Goal: Information Seeking & Learning: Learn about a topic

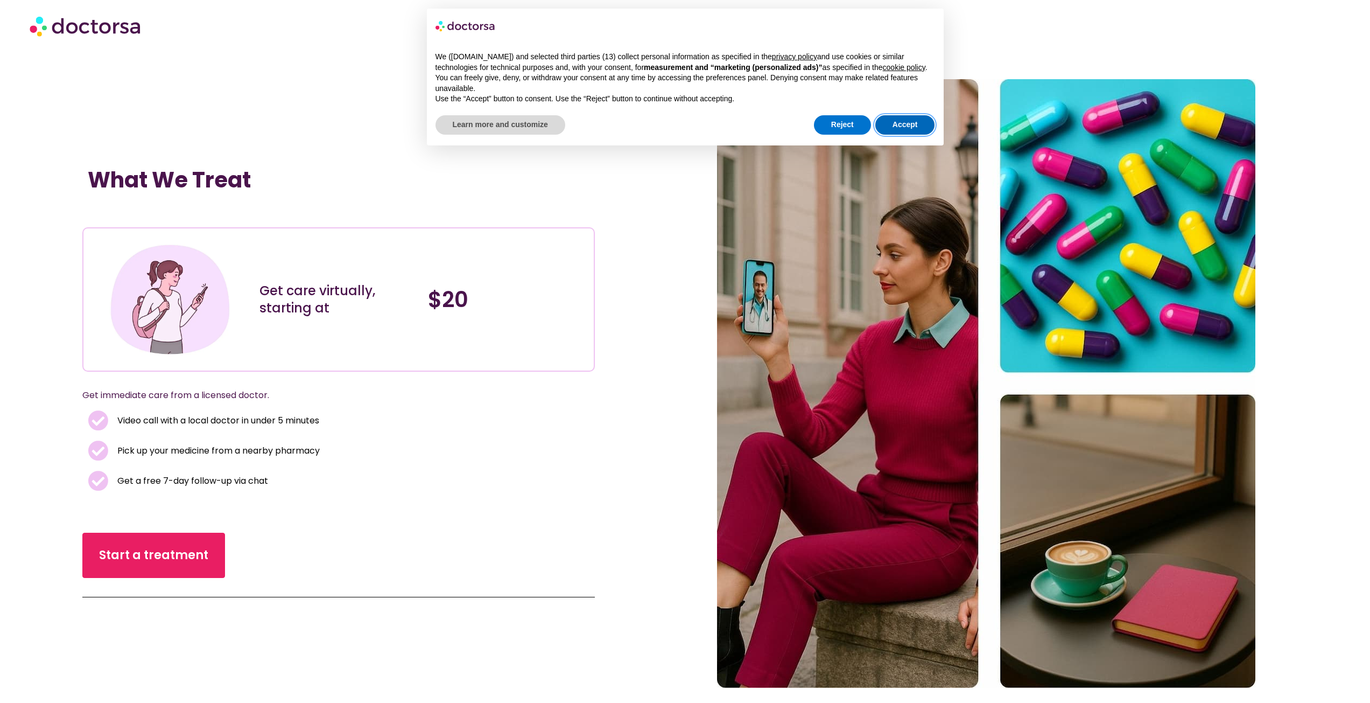
click at [919, 126] on button "Accept" at bounding box center [906, 124] width 60 height 19
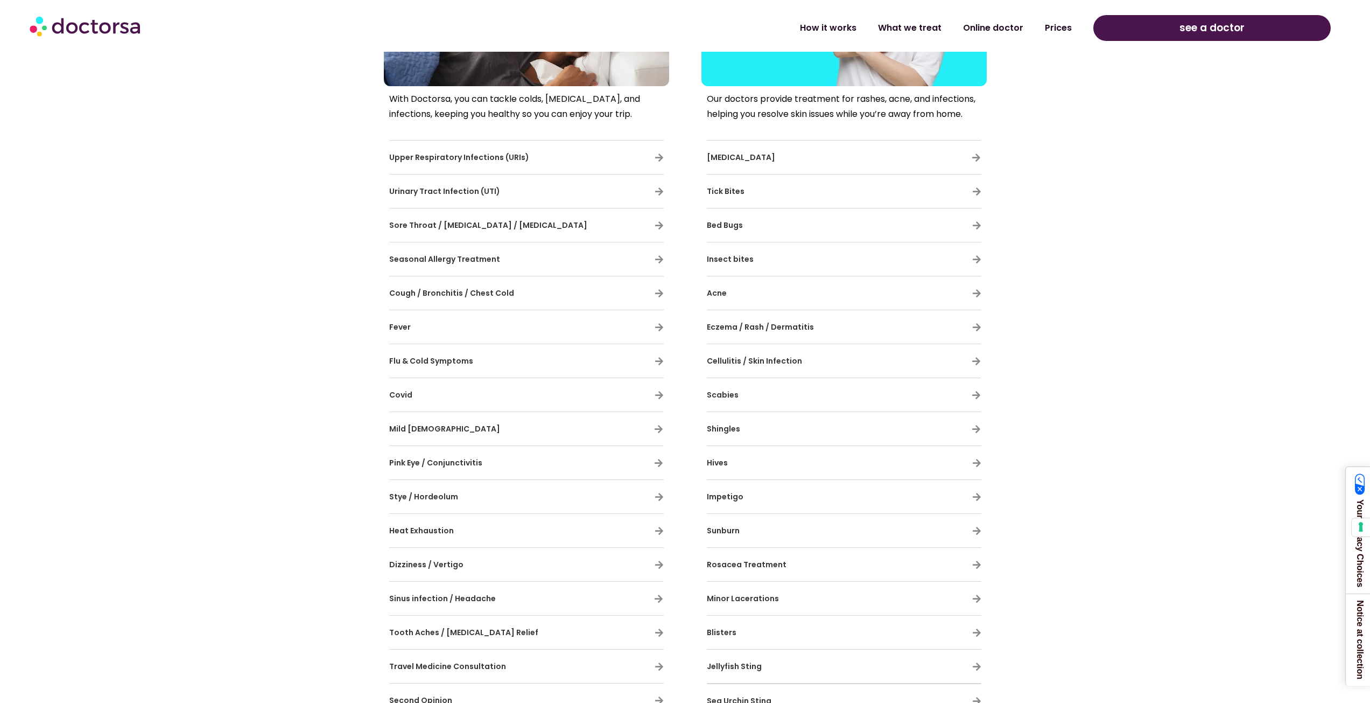
scroll to position [790, 0]
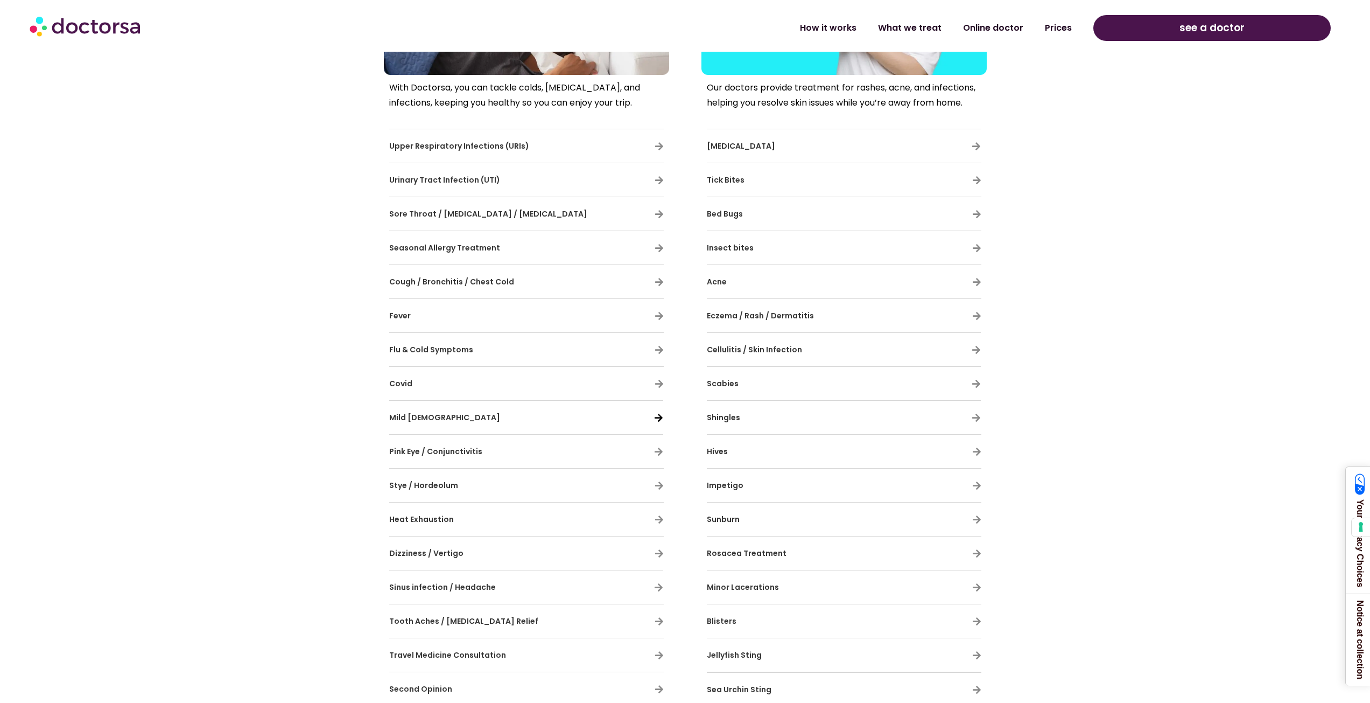
click at [656, 418] on icon "Mild Asthma" at bounding box center [658, 417] width 9 height 9
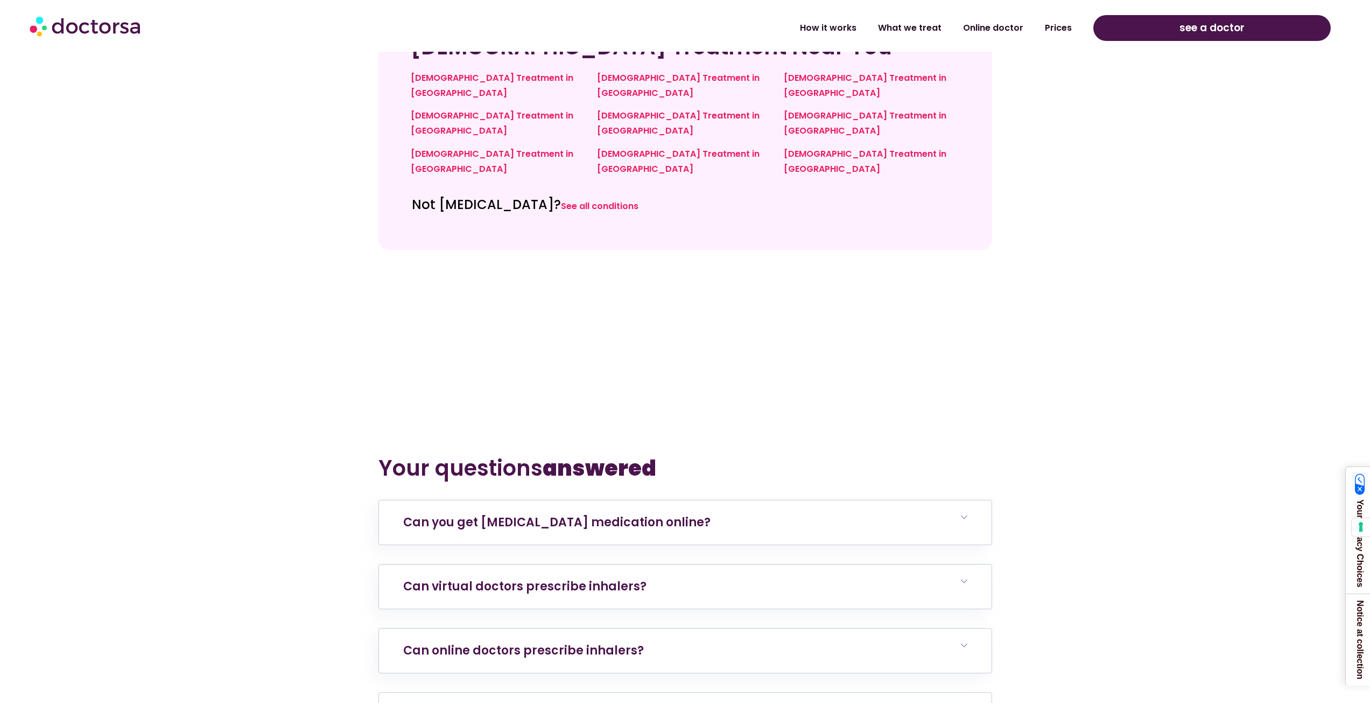
scroll to position [4236, 0]
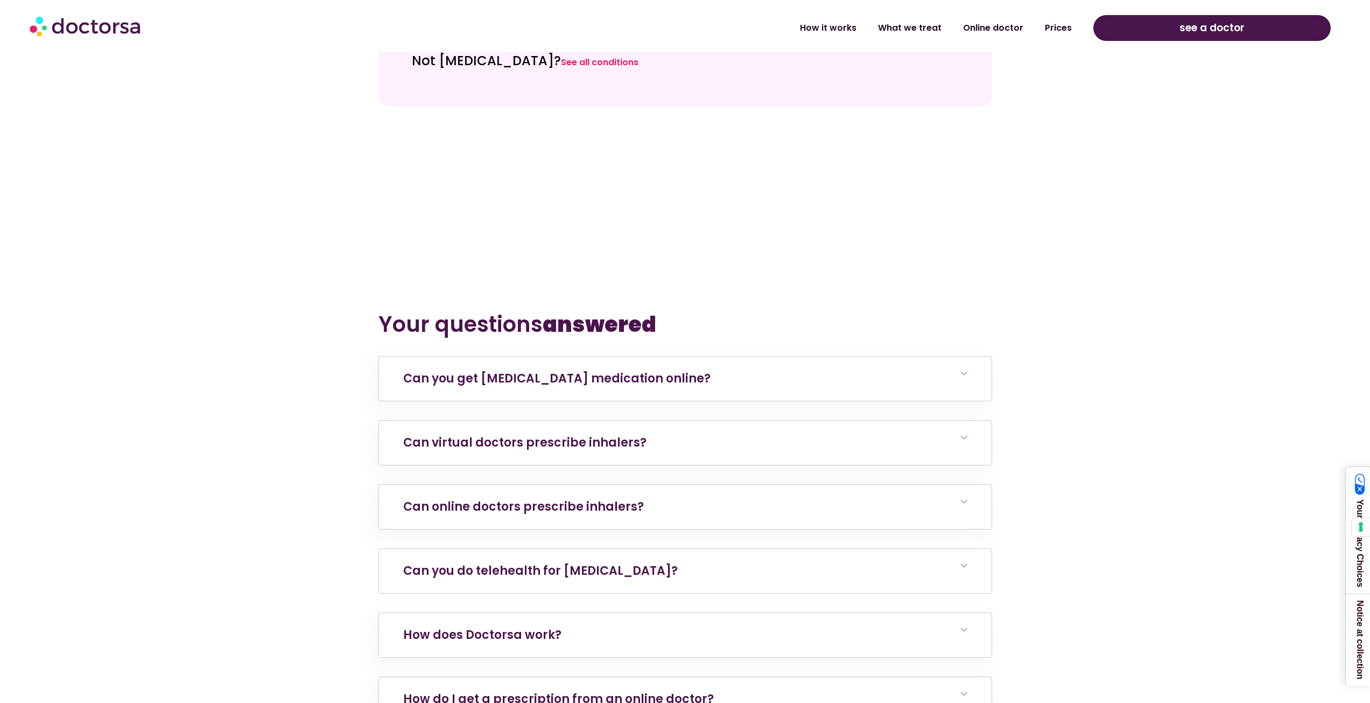
click at [962, 562] on icon at bounding box center [964, 565] width 6 height 6
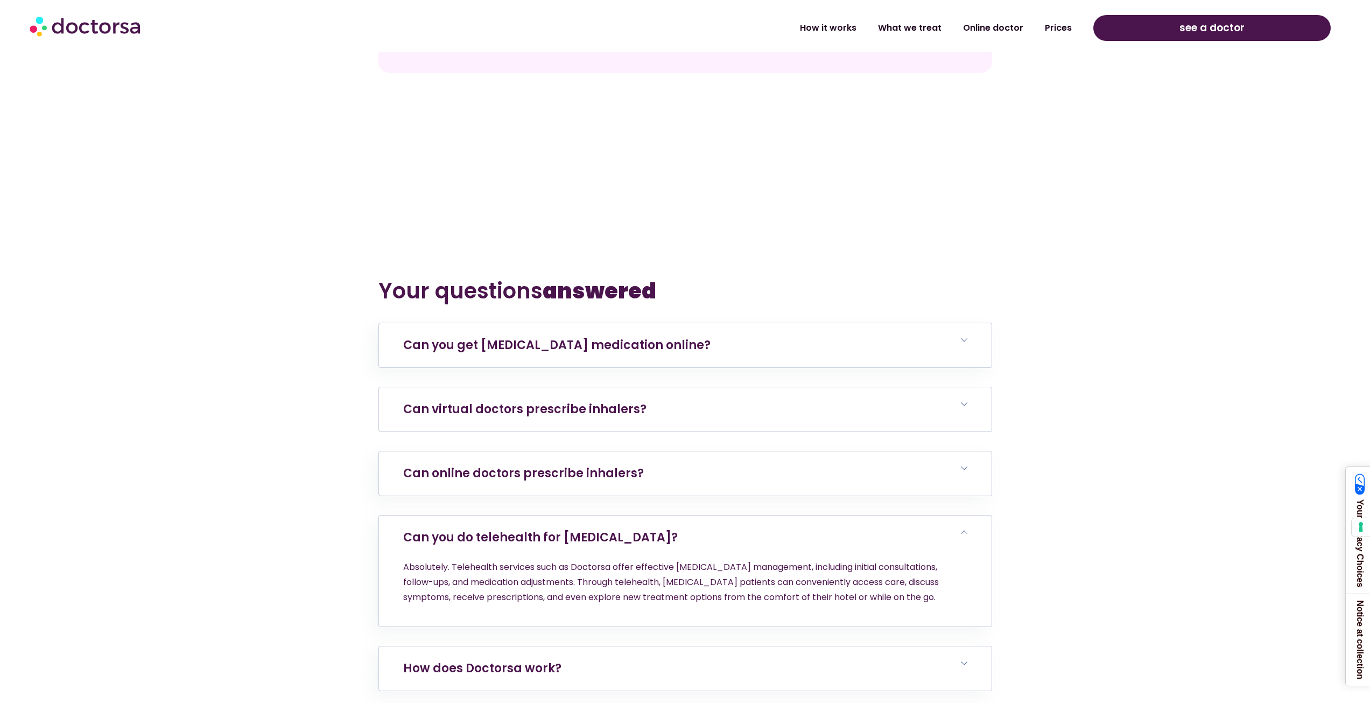
scroll to position [4308, 0]
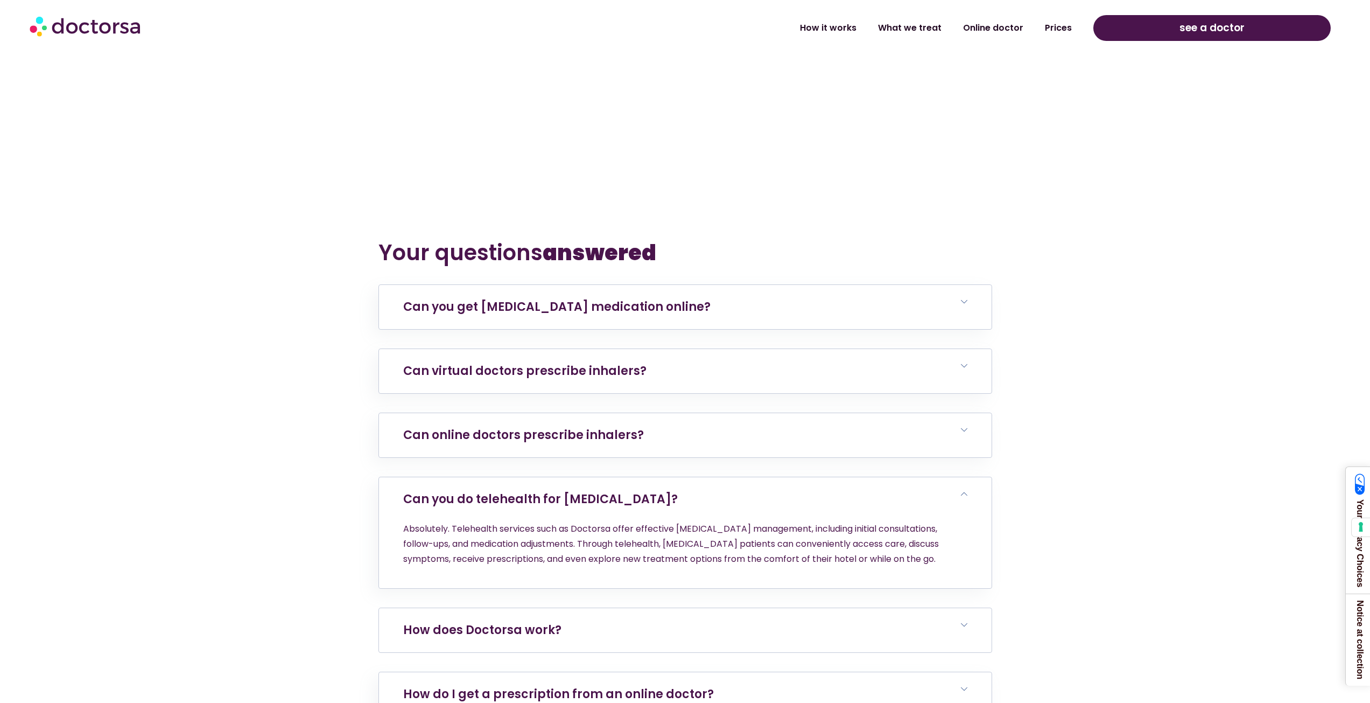
click at [963, 621] on icon at bounding box center [964, 624] width 6 height 6
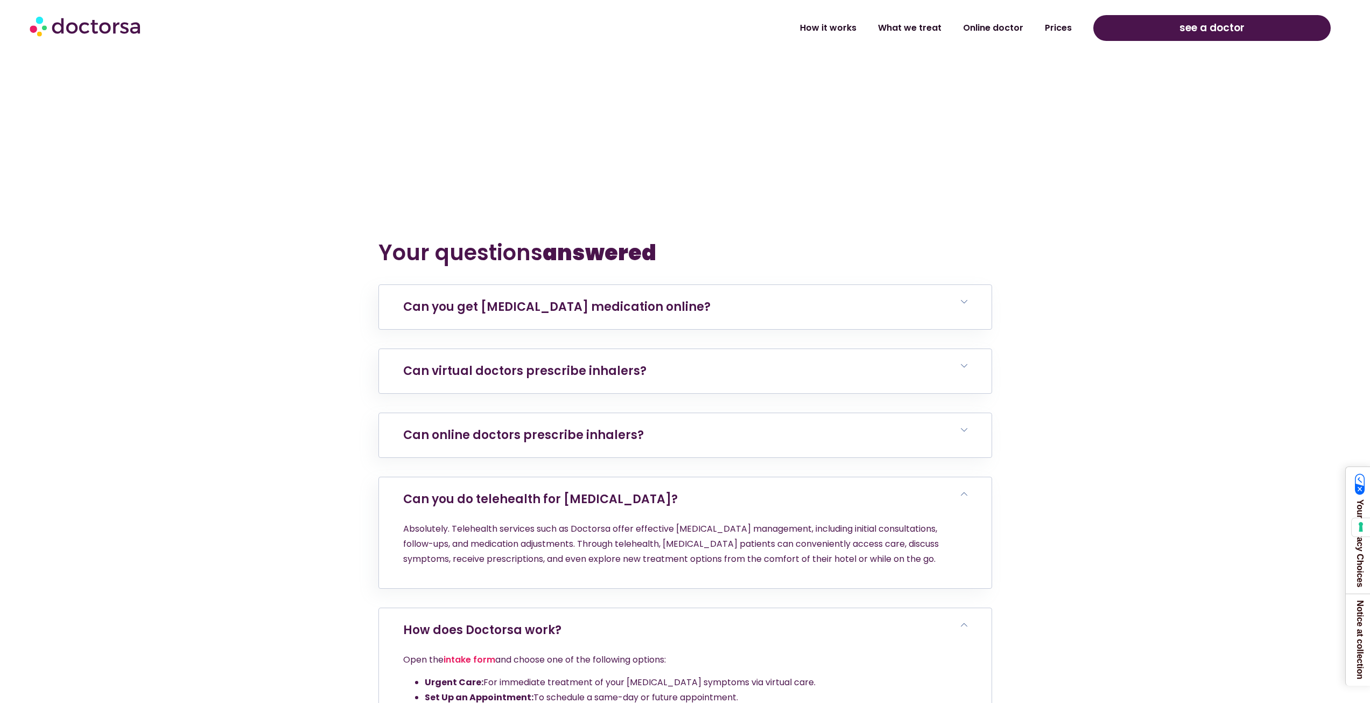
click at [444, 621] on link "How does Doctorsa work?" at bounding box center [482, 629] width 158 height 17
